Goal: Check status: Check status

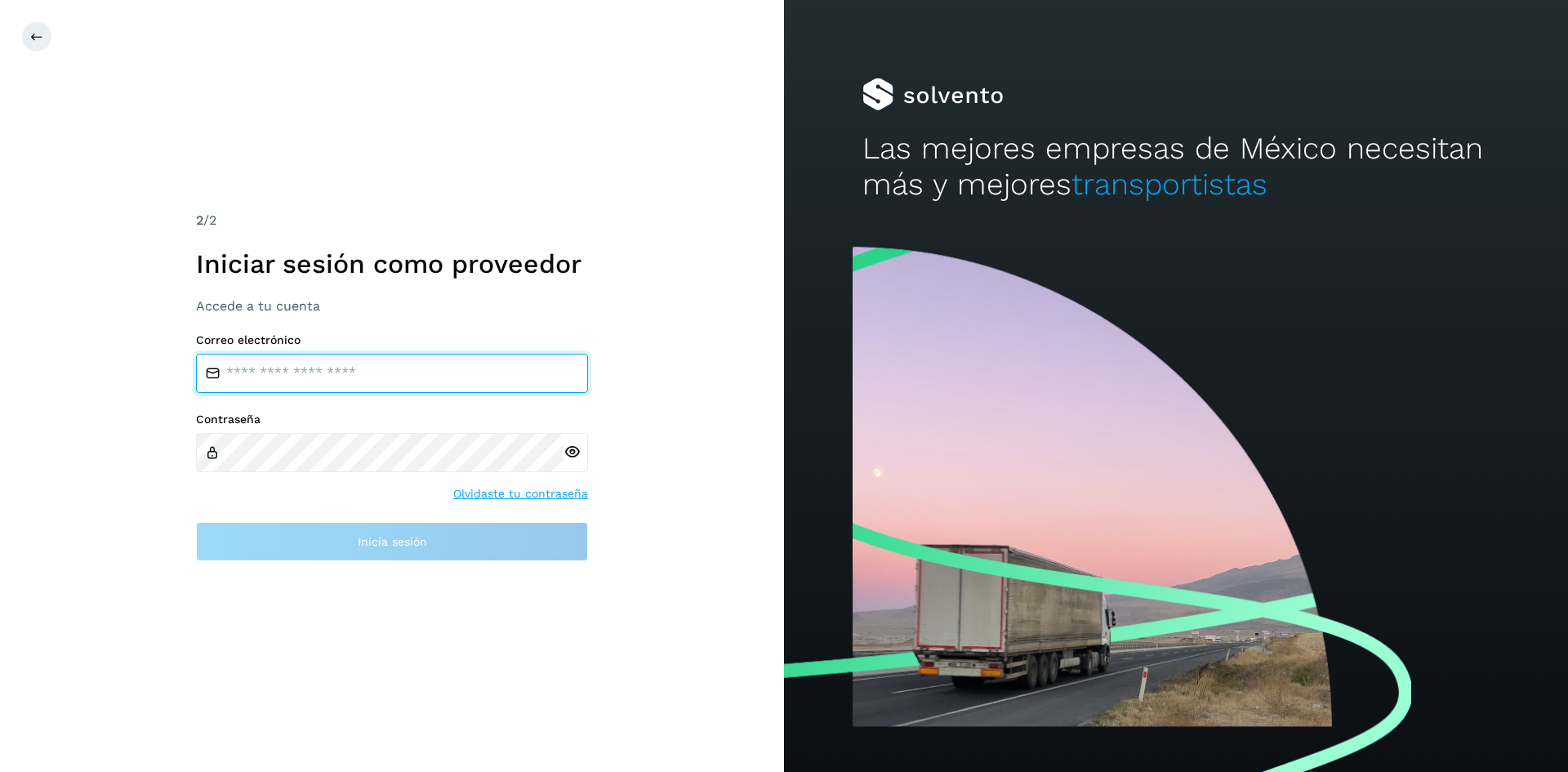
click at [411, 369] on input "email" at bounding box center [392, 374] width 392 height 39
type input "**********"
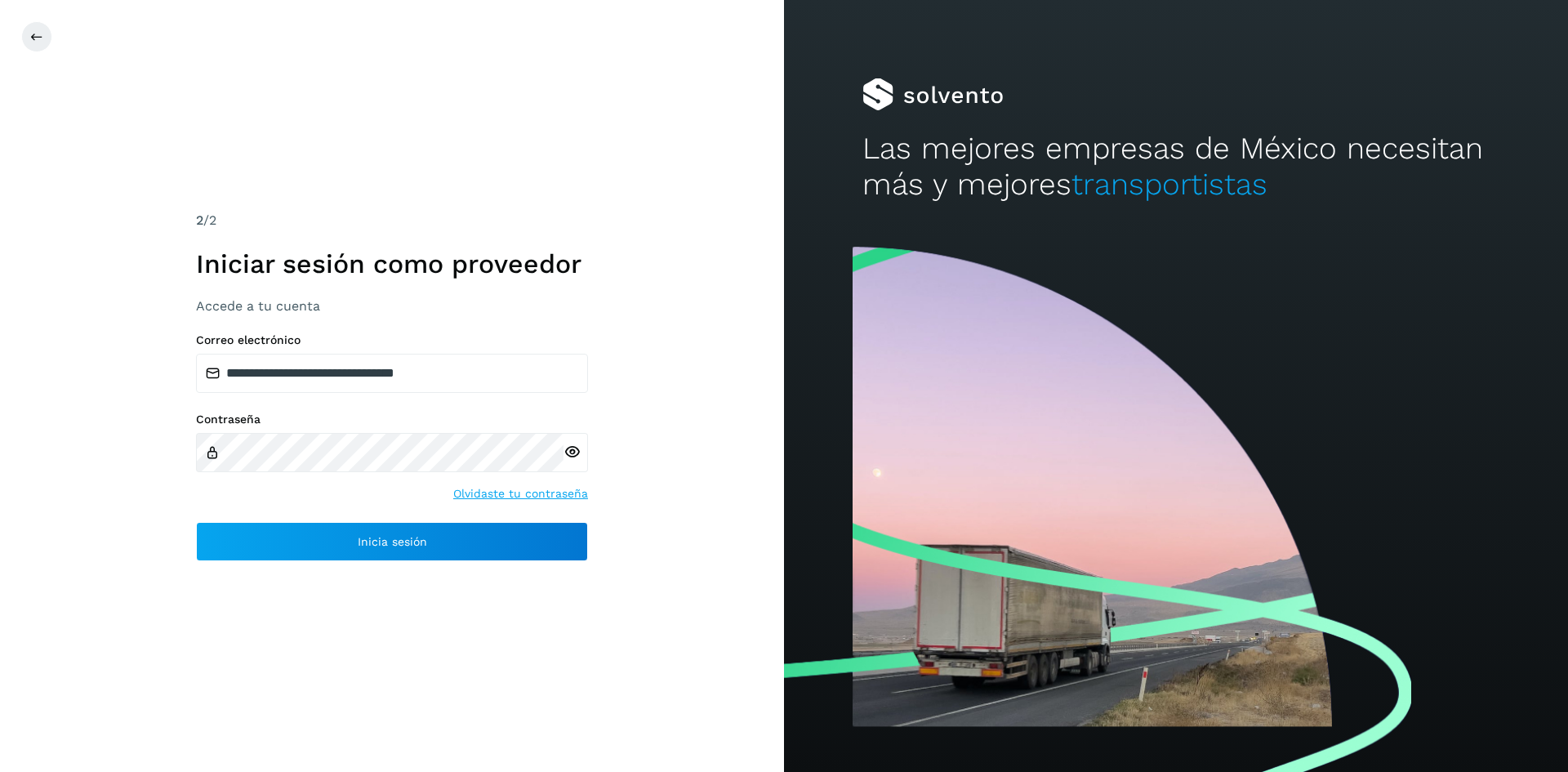
click at [570, 456] on icon at bounding box center [572, 452] width 17 height 17
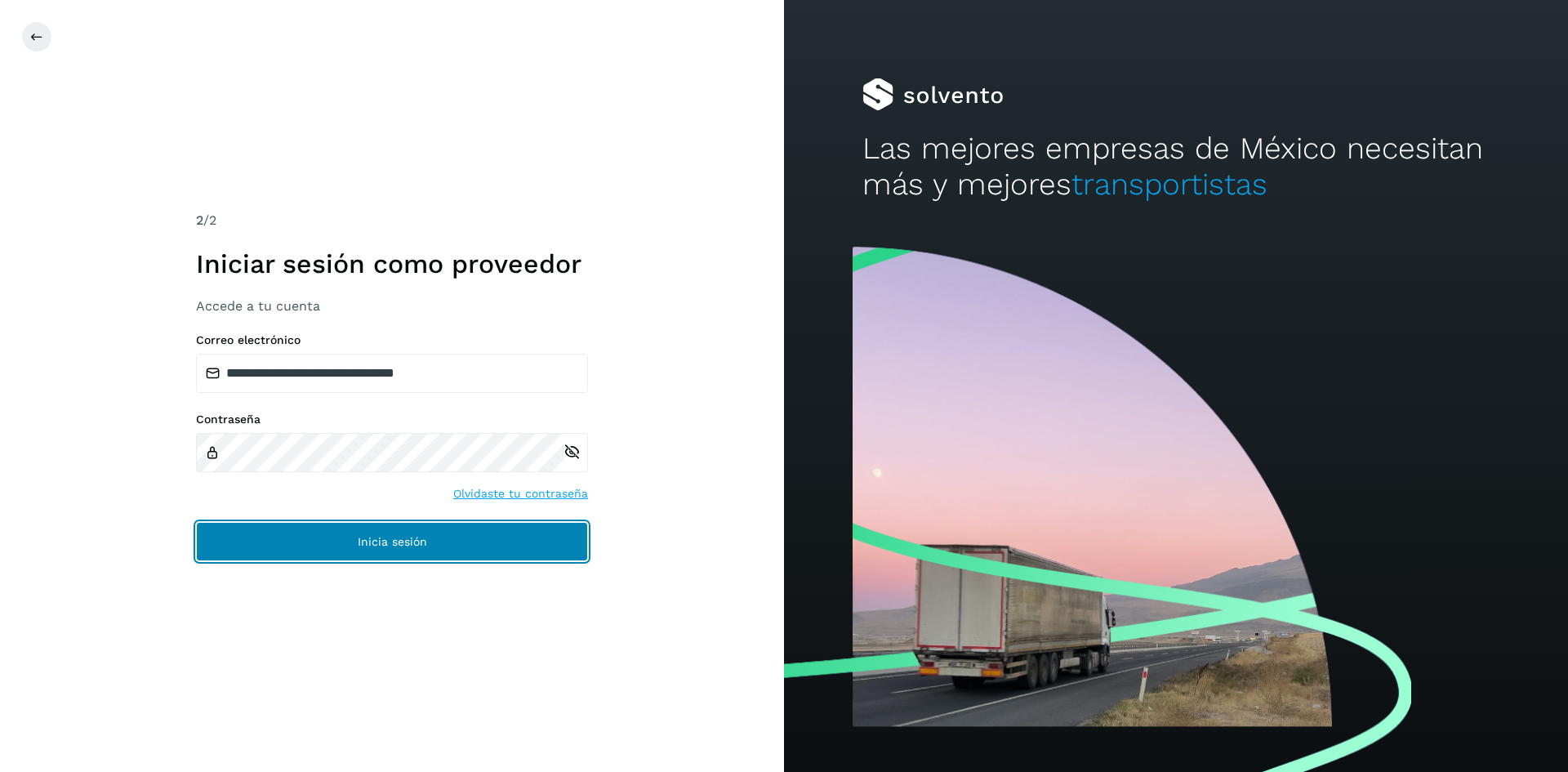
click at [478, 546] on button "Inicia sesión" at bounding box center [392, 542] width 392 height 39
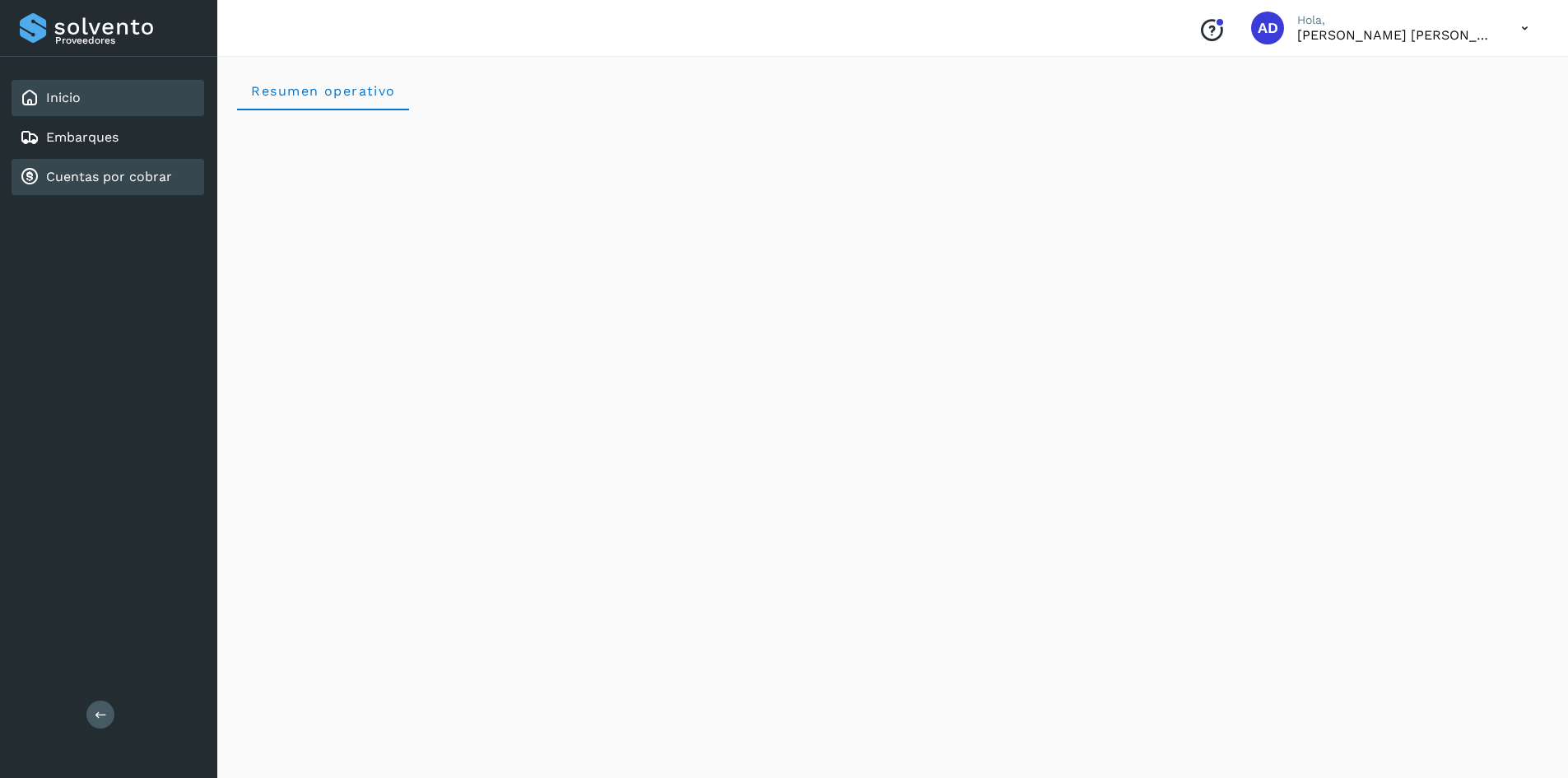
click at [84, 190] on div "Cuentas por cobrar" at bounding box center [108, 177] width 193 height 36
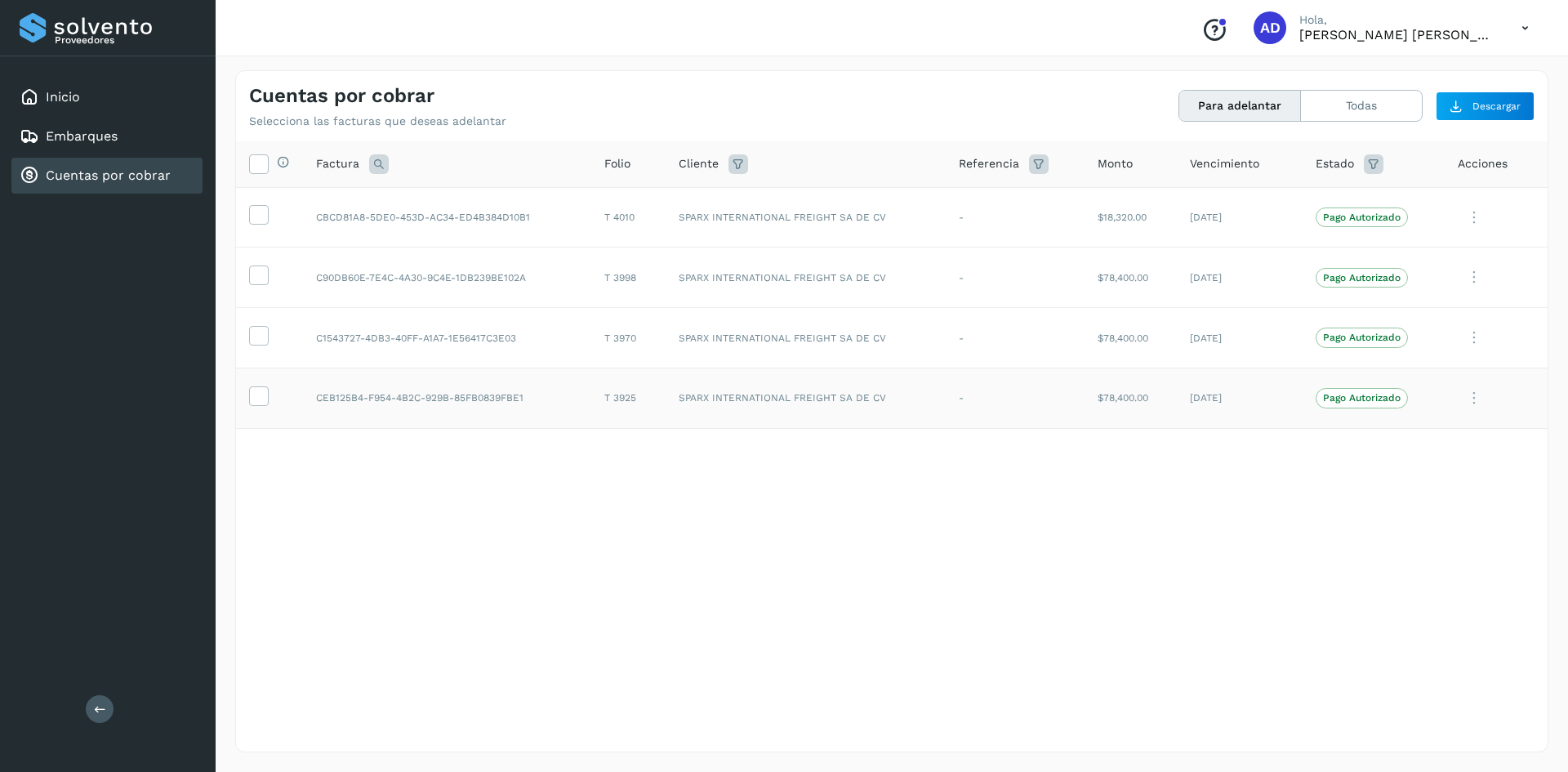
click at [1474, 397] on icon at bounding box center [1474, 398] width 33 height 34
click at [1281, 496] on div at bounding box center [784, 386] width 1568 height 772
click at [1332, 398] on p "Pago Autorizado" at bounding box center [1361, 398] width 78 height 12
click at [1343, 391] on span "Pago Autorizado" at bounding box center [1362, 398] width 93 height 20
click at [1349, 397] on p "Pago Autorizado" at bounding box center [1361, 398] width 78 height 12
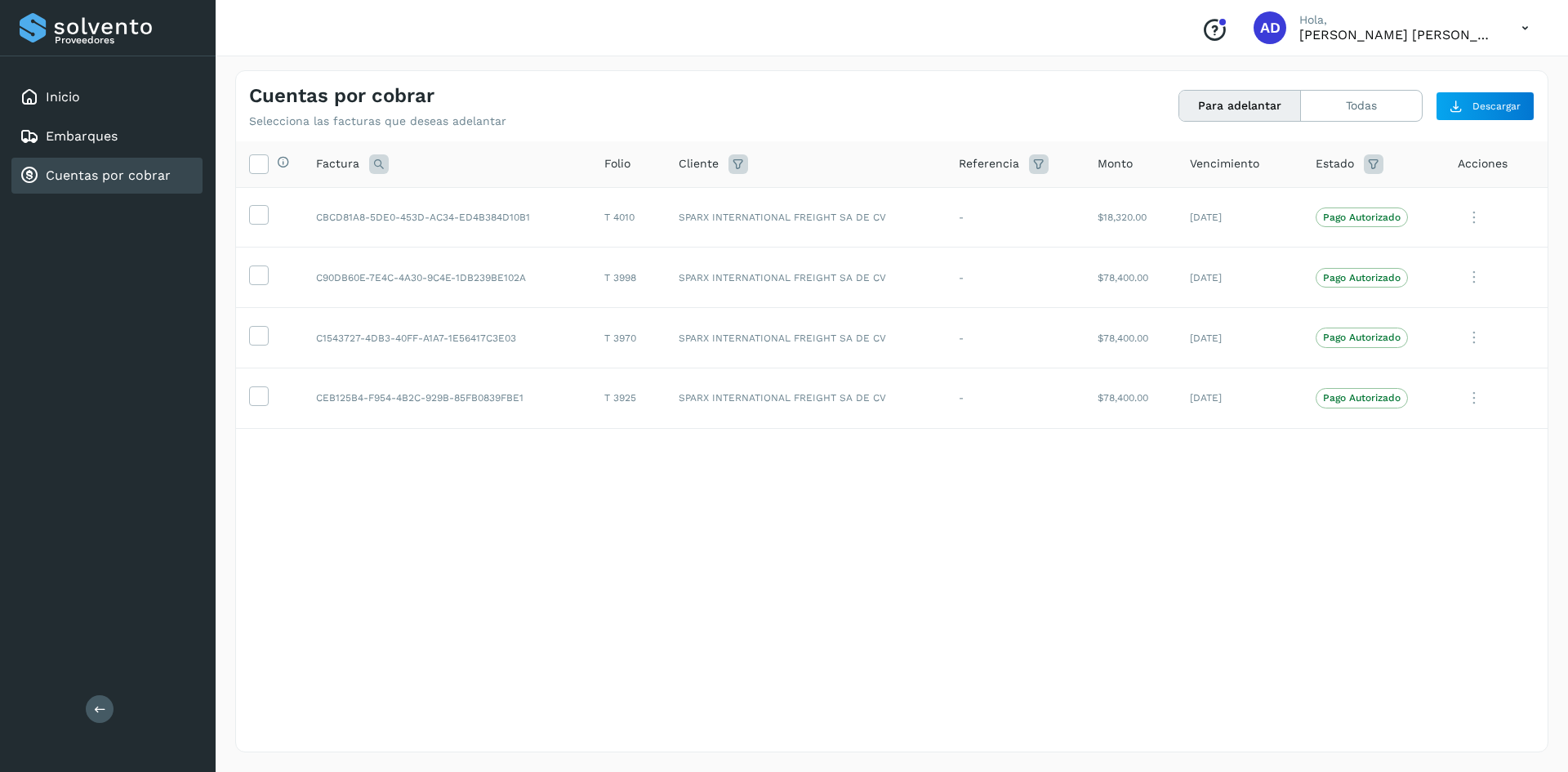
click at [1482, 404] on icon at bounding box center [1474, 398] width 33 height 34
click at [1418, 435] on button "Ver Detalle" at bounding box center [1437, 439] width 194 height 32
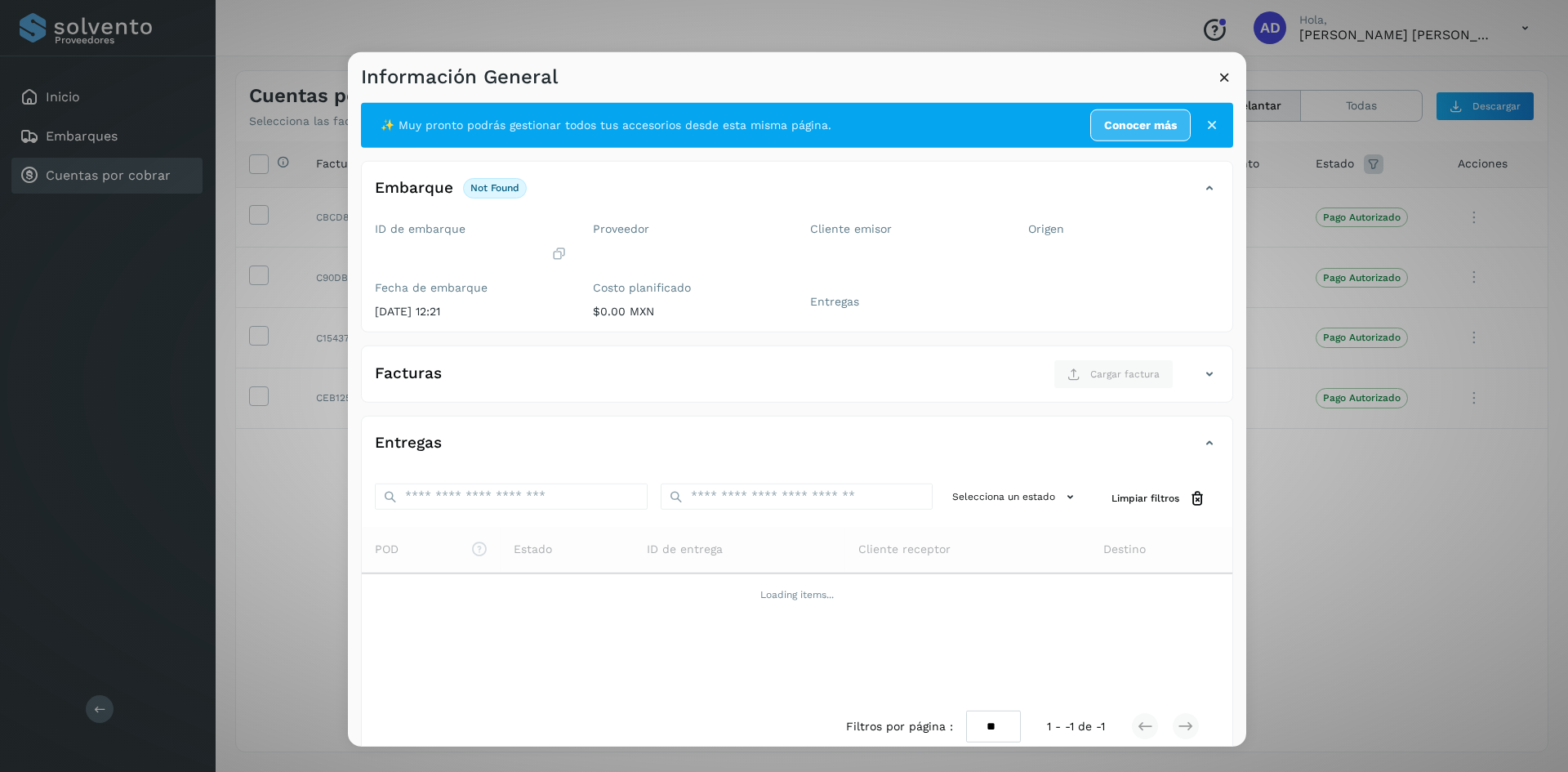
click at [1225, 78] on icon at bounding box center [1224, 76] width 17 height 17
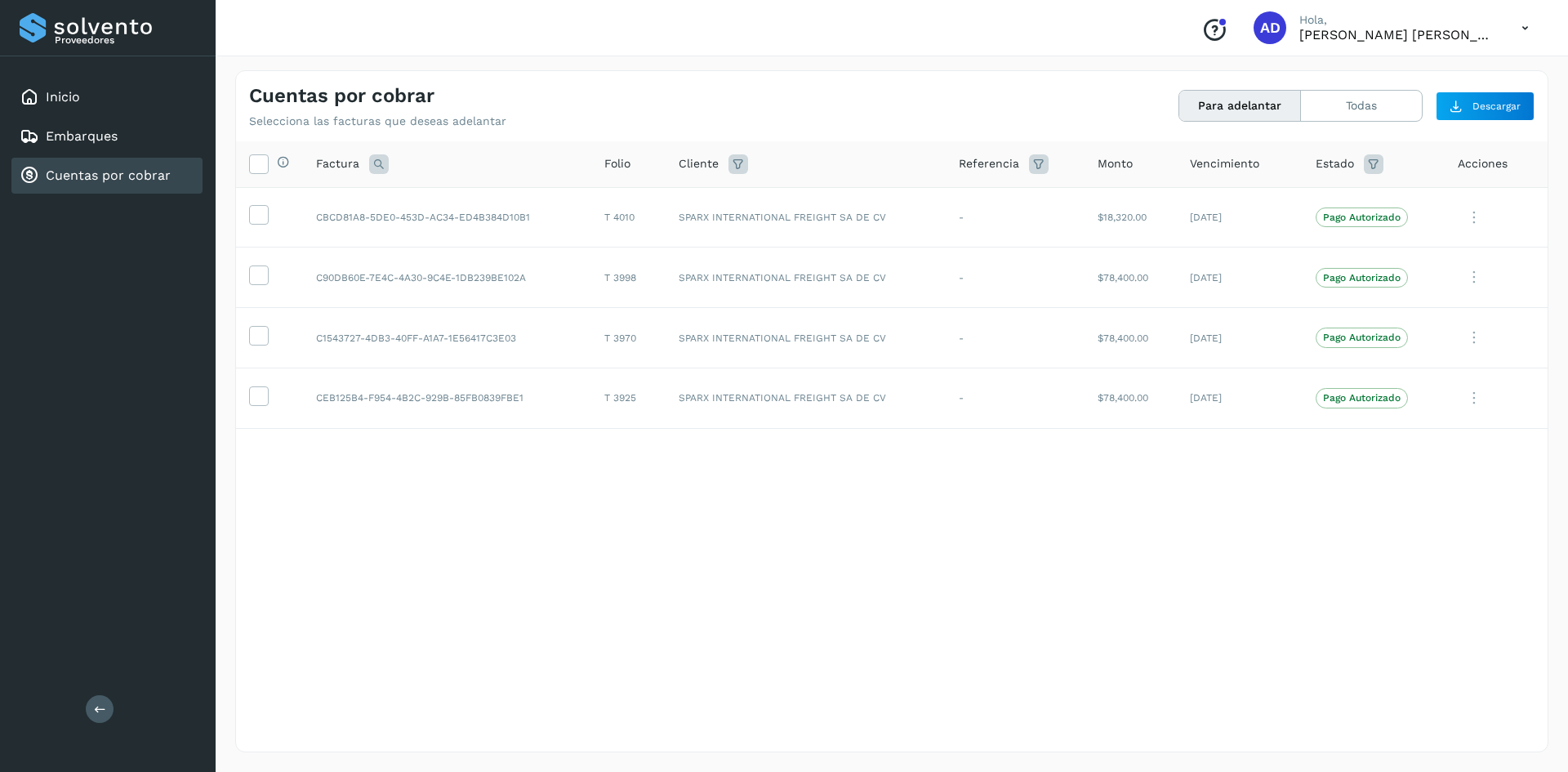
click at [1477, 398] on icon at bounding box center [1474, 398] width 33 height 34
click at [1433, 428] on button "Ver Detalle" at bounding box center [1437, 439] width 194 height 32
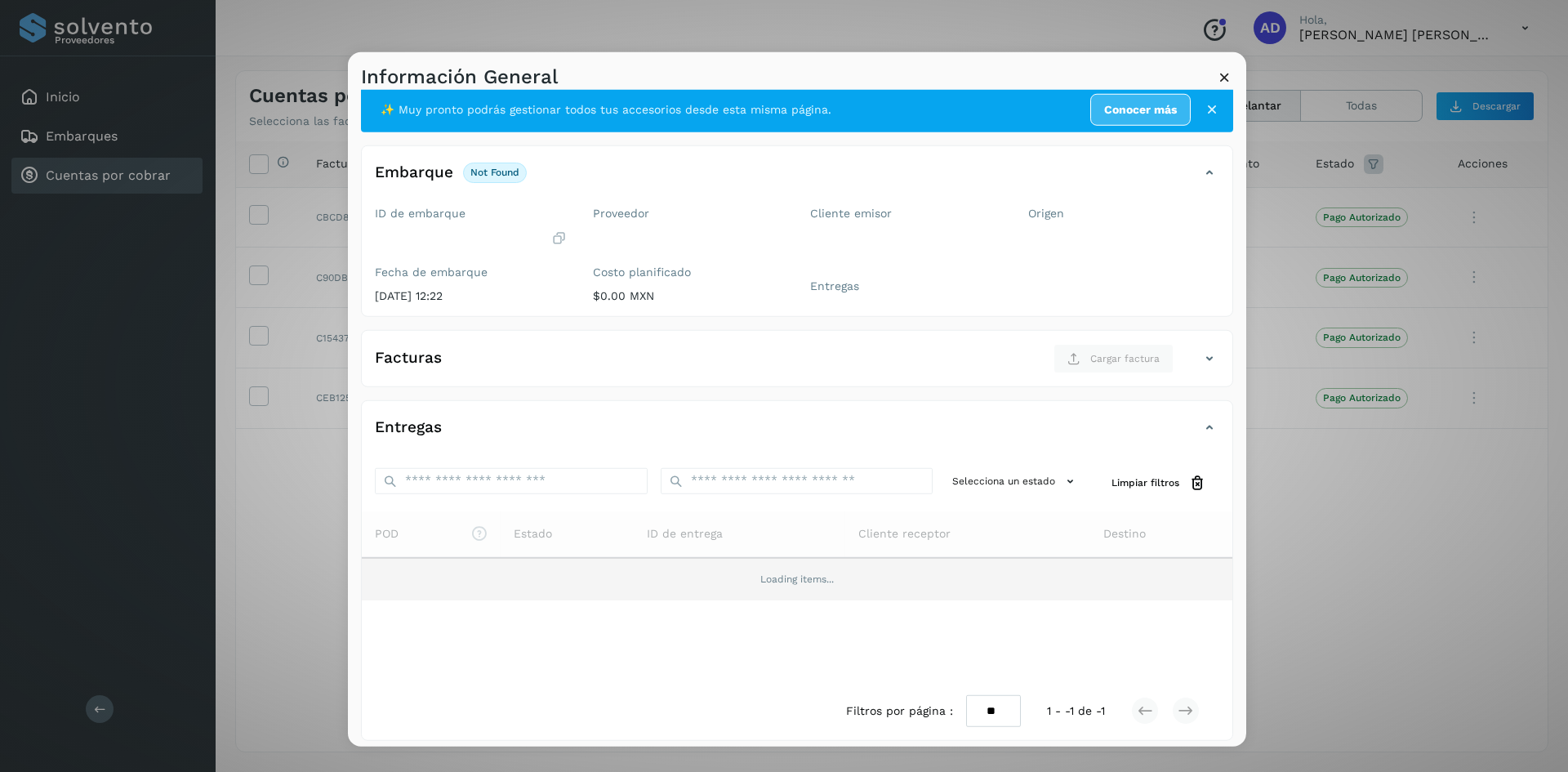
scroll to position [22, 0]
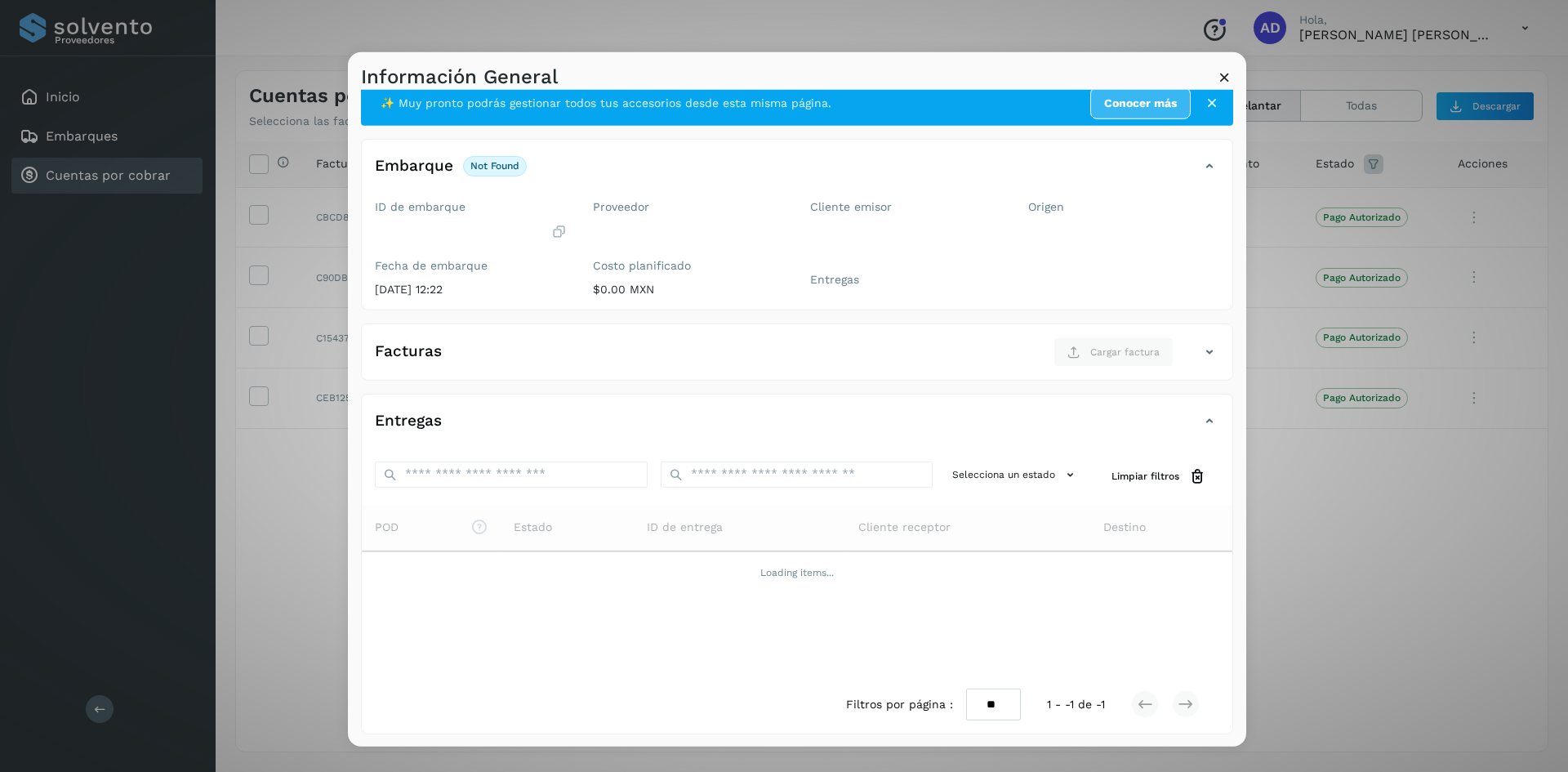
click at [1226, 74] on icon at bounding box center [1224, 76] width 17 height 17
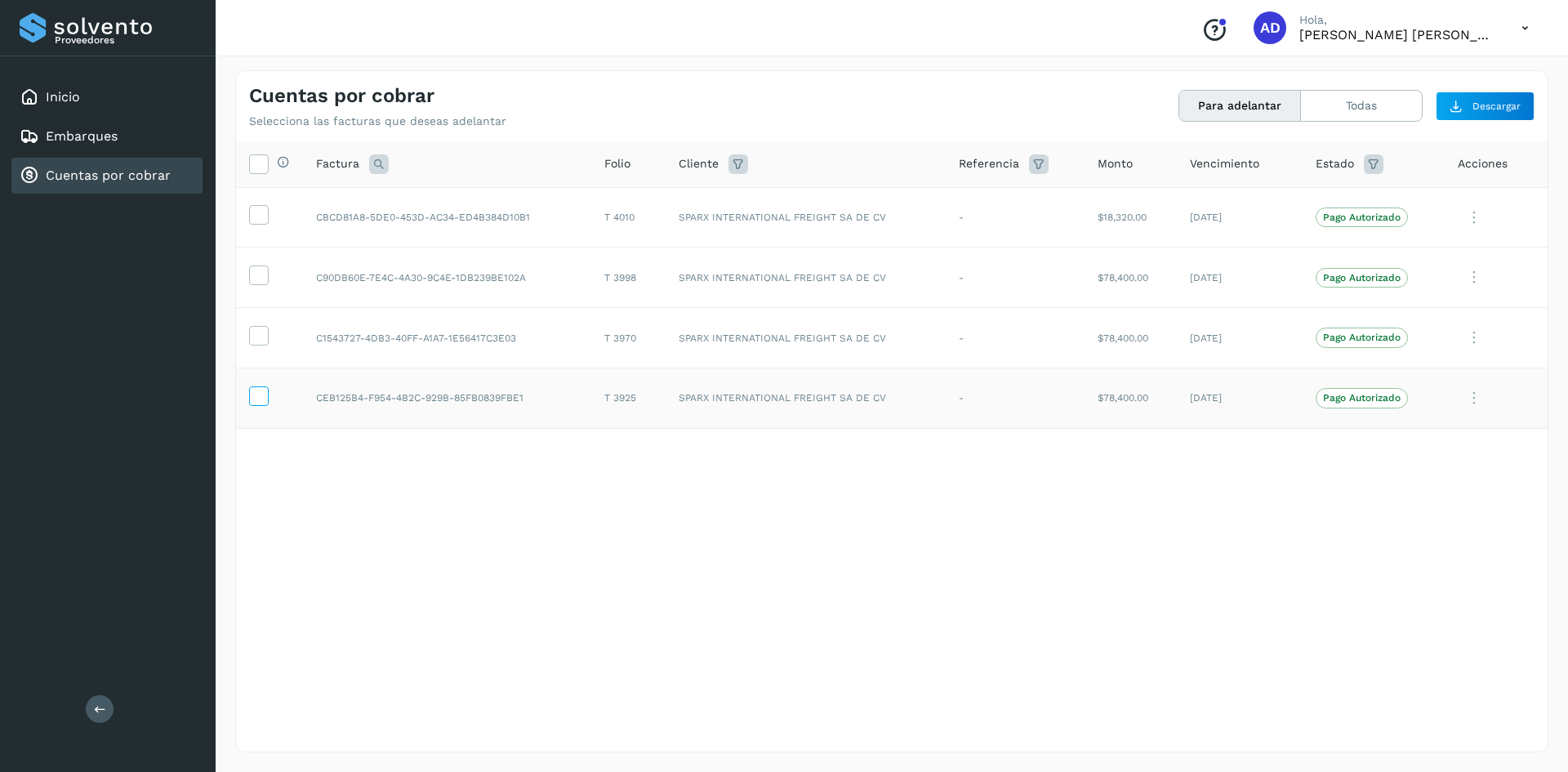
click at [256, 401] on icon at bounding box center [258, 395] width 17 height 17
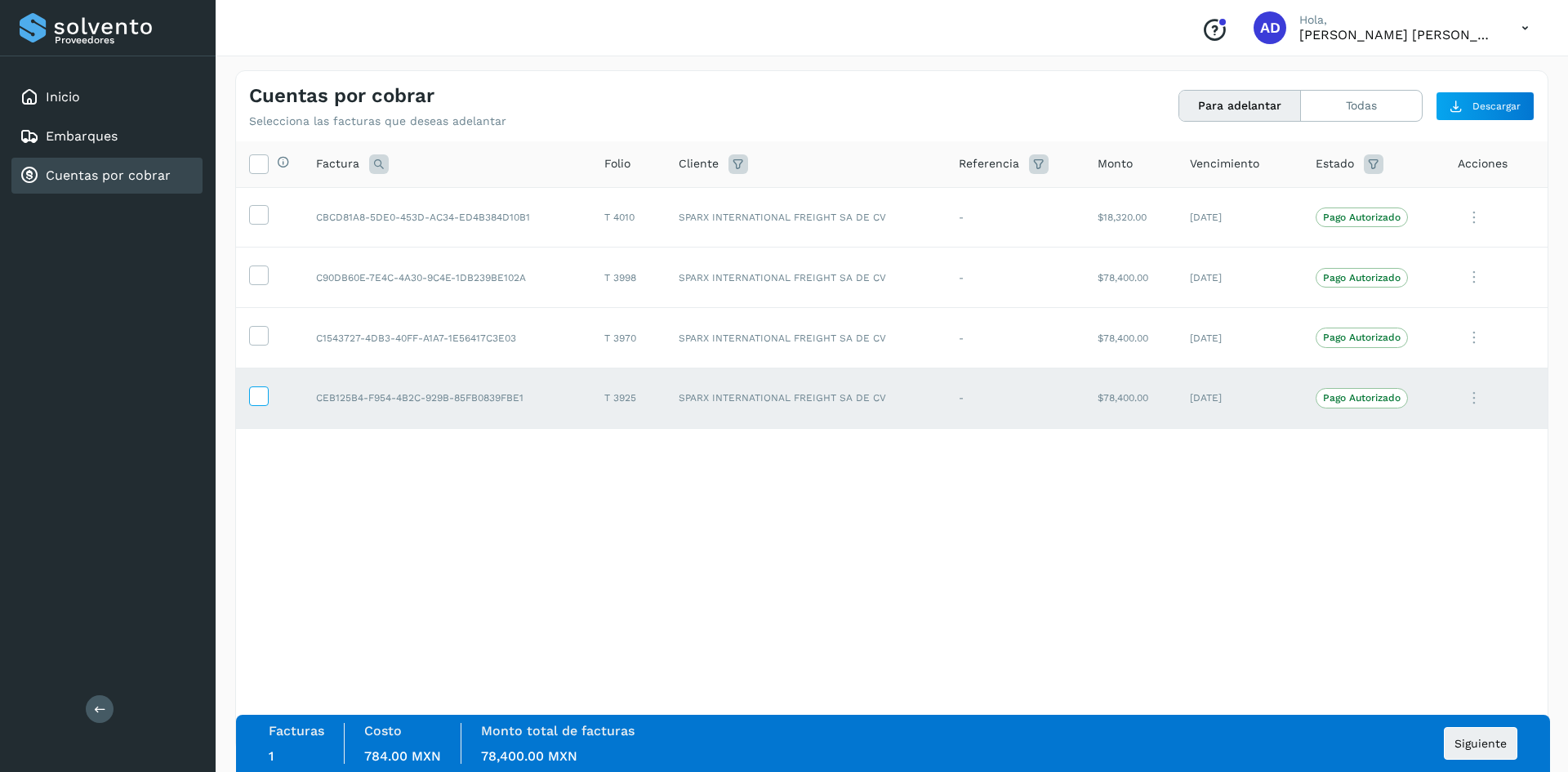
click at [261, 397] on icon at bounding box center [258, 395] width 17 height 17
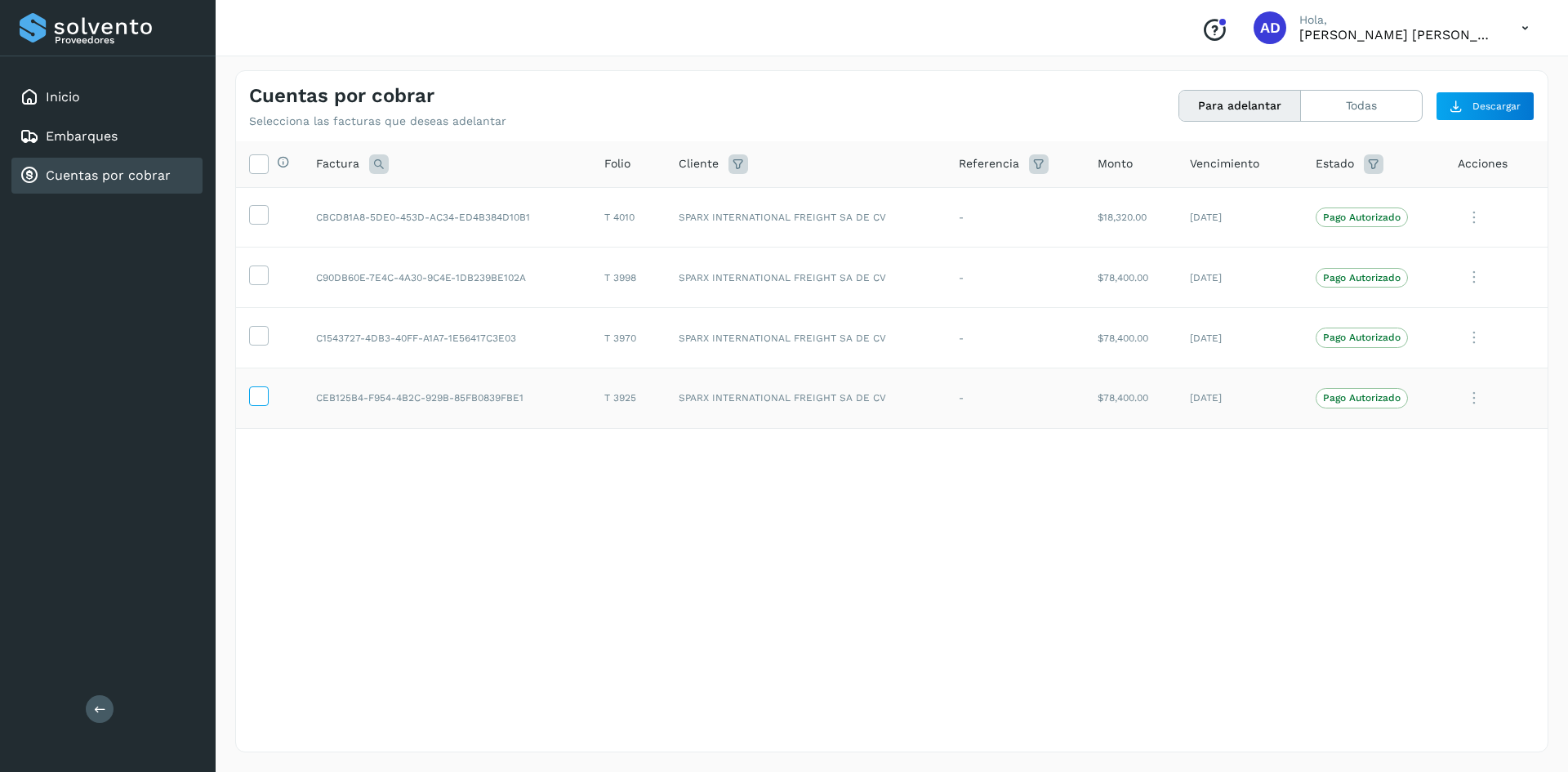
click at [261, 397] on icon at bounding box center [258, 395] width 17 height 17
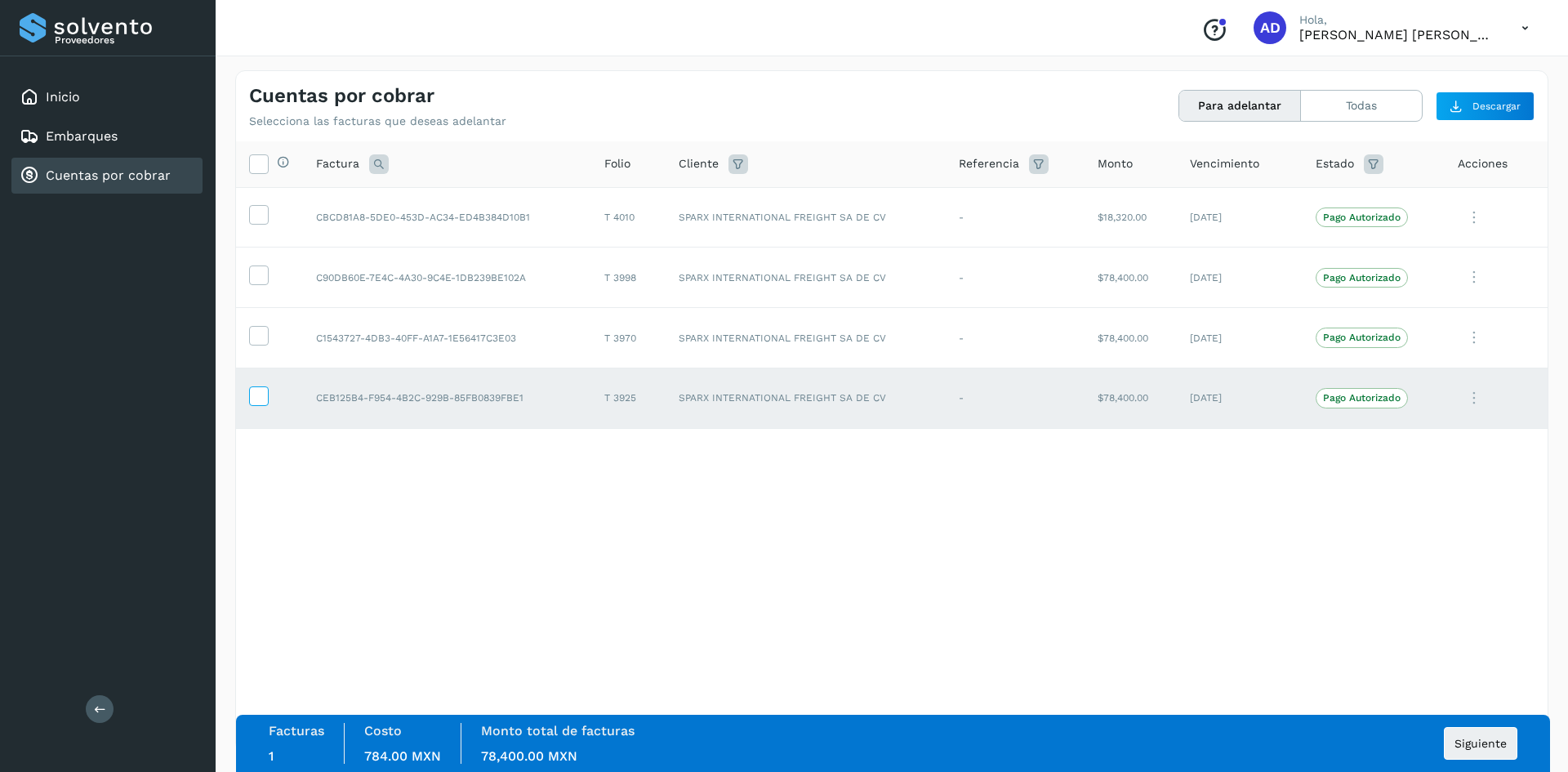
click at [261, 397] on icon at bounding box center [258, 395] width 17 height 17
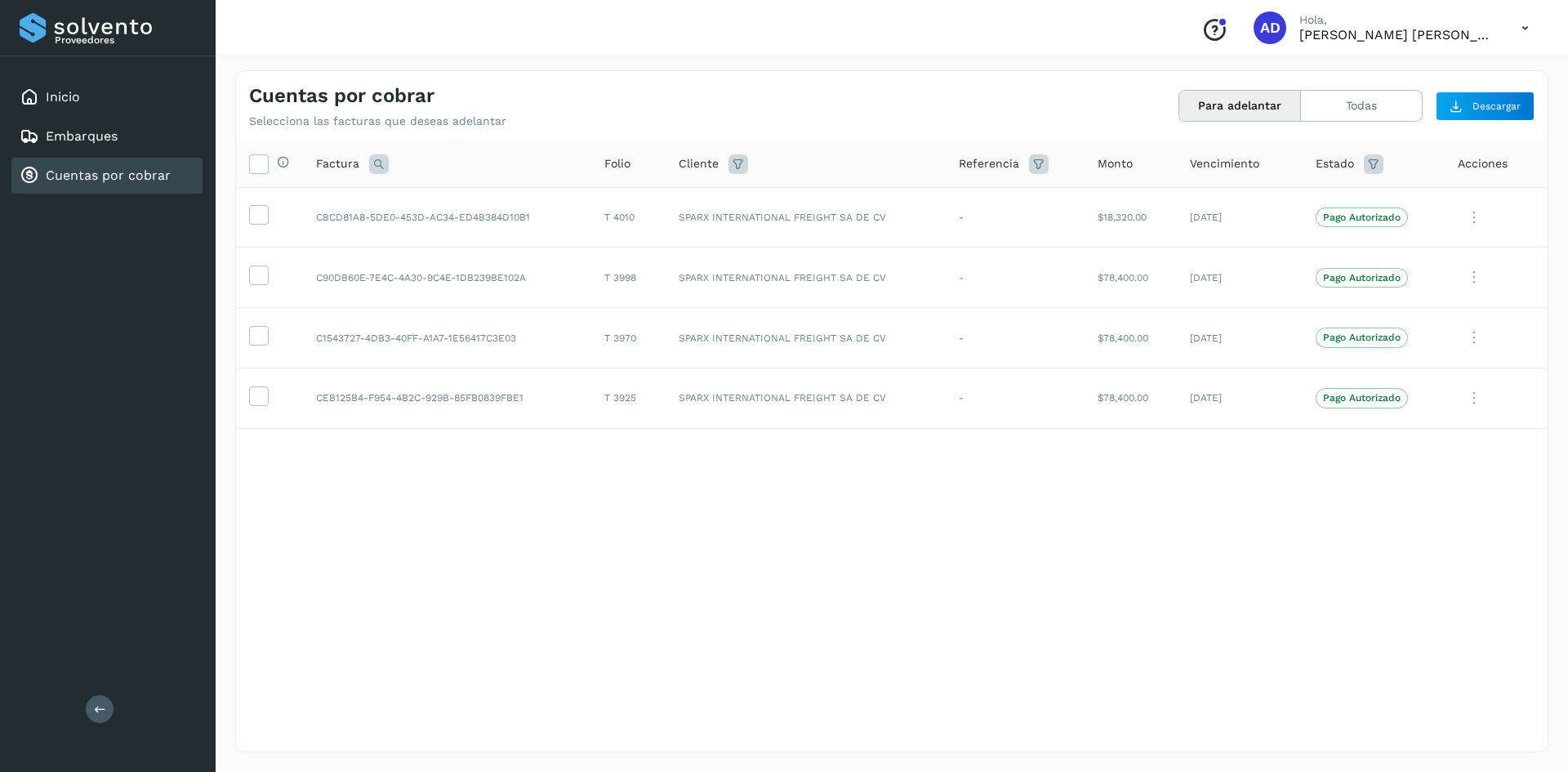
click at [1526, 30] on icon at bounding box center [1525, 29] width 34 height 34
click at [1389, 73] on div "Cerrar sesión" at bounding box center [1444, 73] width 194 height 31
